Goal: Complete application form

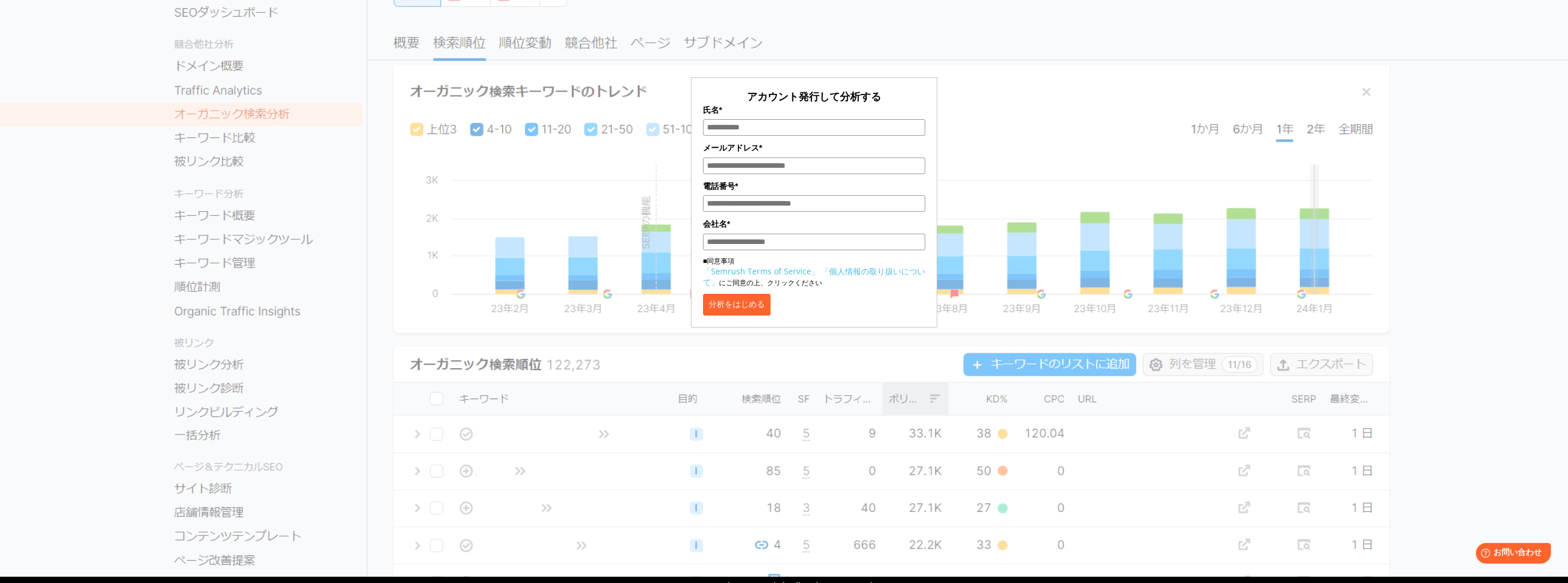
click at [785, 133] on input "氏名*" at bounding box center [814, 127] width 222 height 16
type input "*****"
type input "**********"
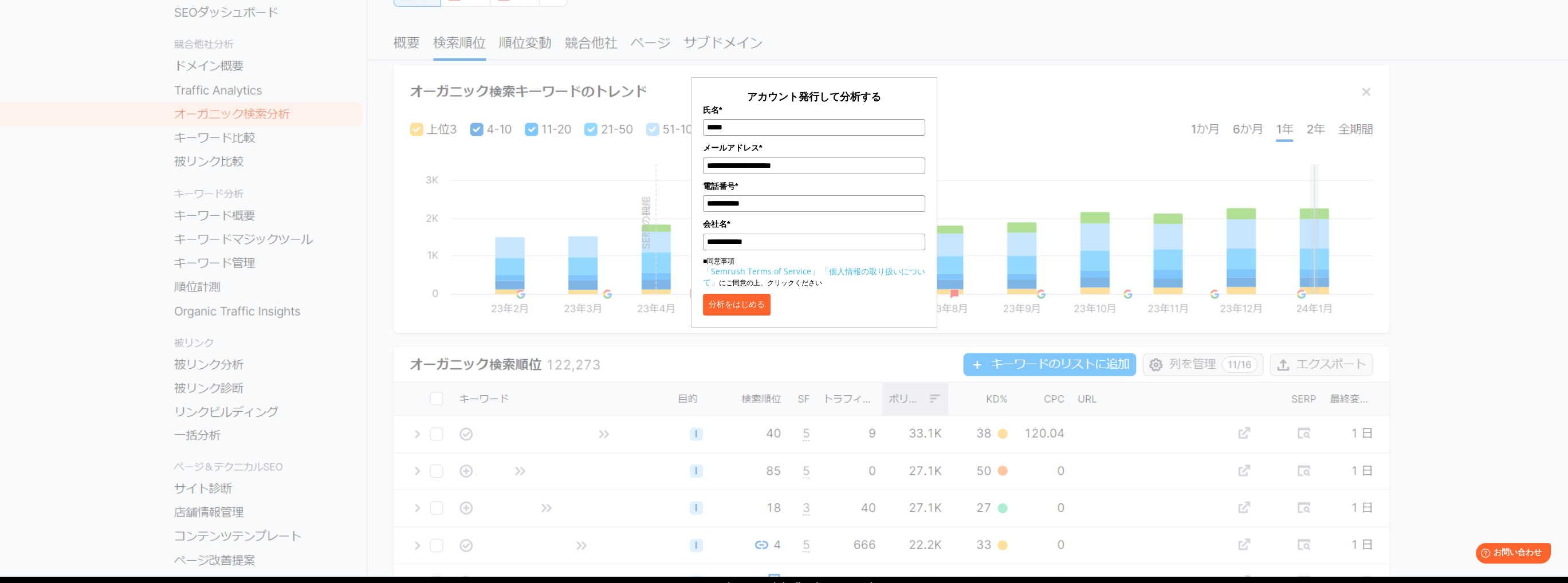
click at [743, 305] on button "分析をはじめる" at bounding box center [737, 305] width 68 height 22
